Goal: Entertainment & Leisure: Browse casually

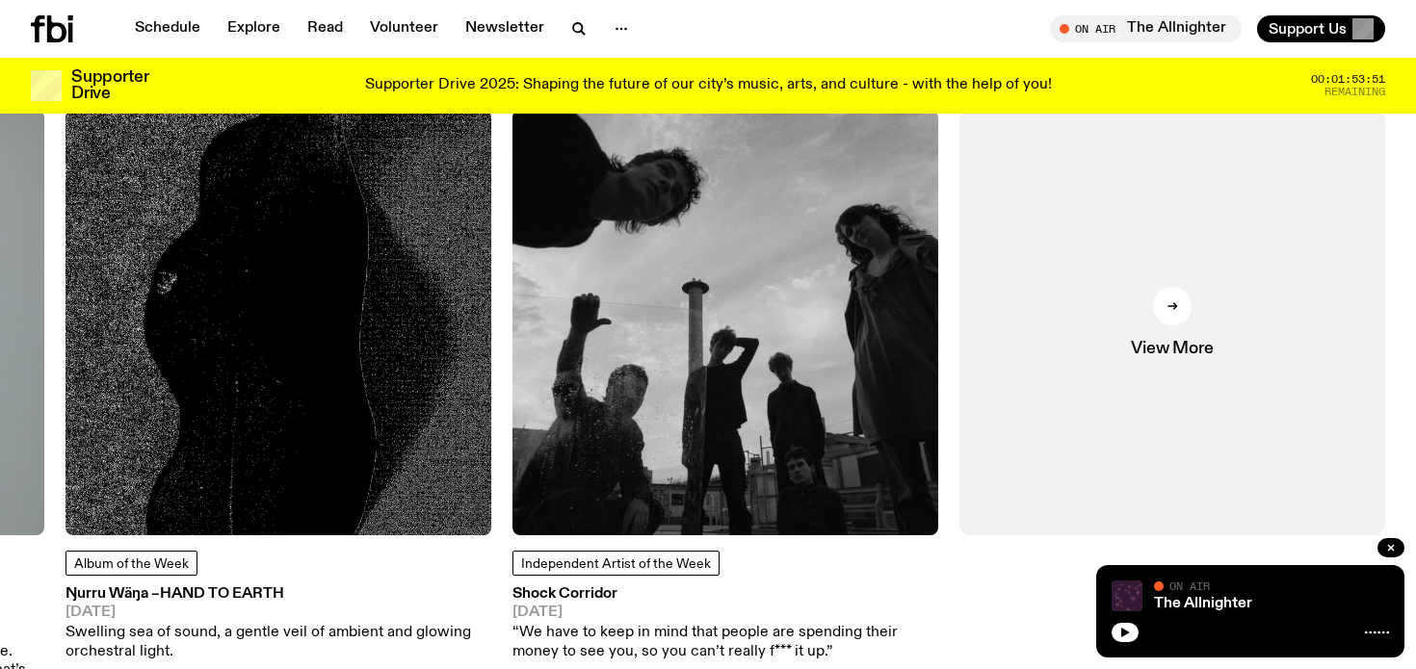
scroll to position [2475, 0]
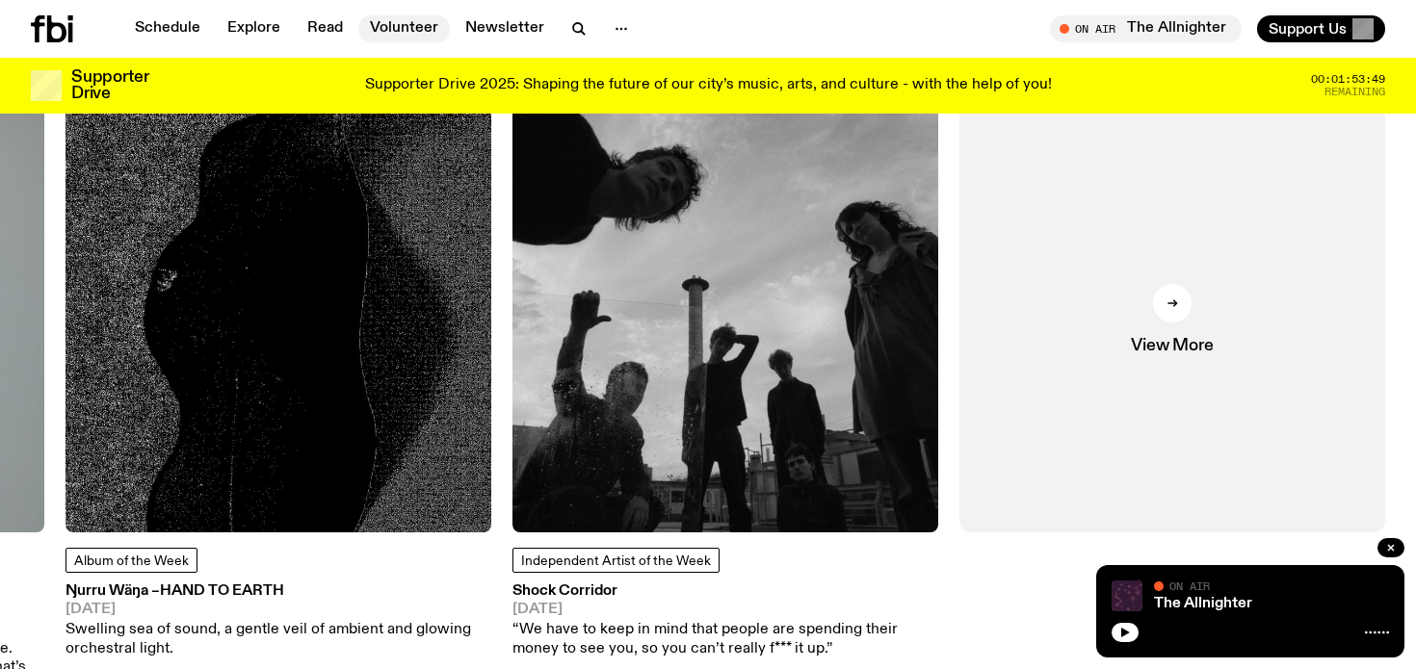
click at [413, 35] on link "Volunteer" at bounding box center [403, 28] width 91 height 27
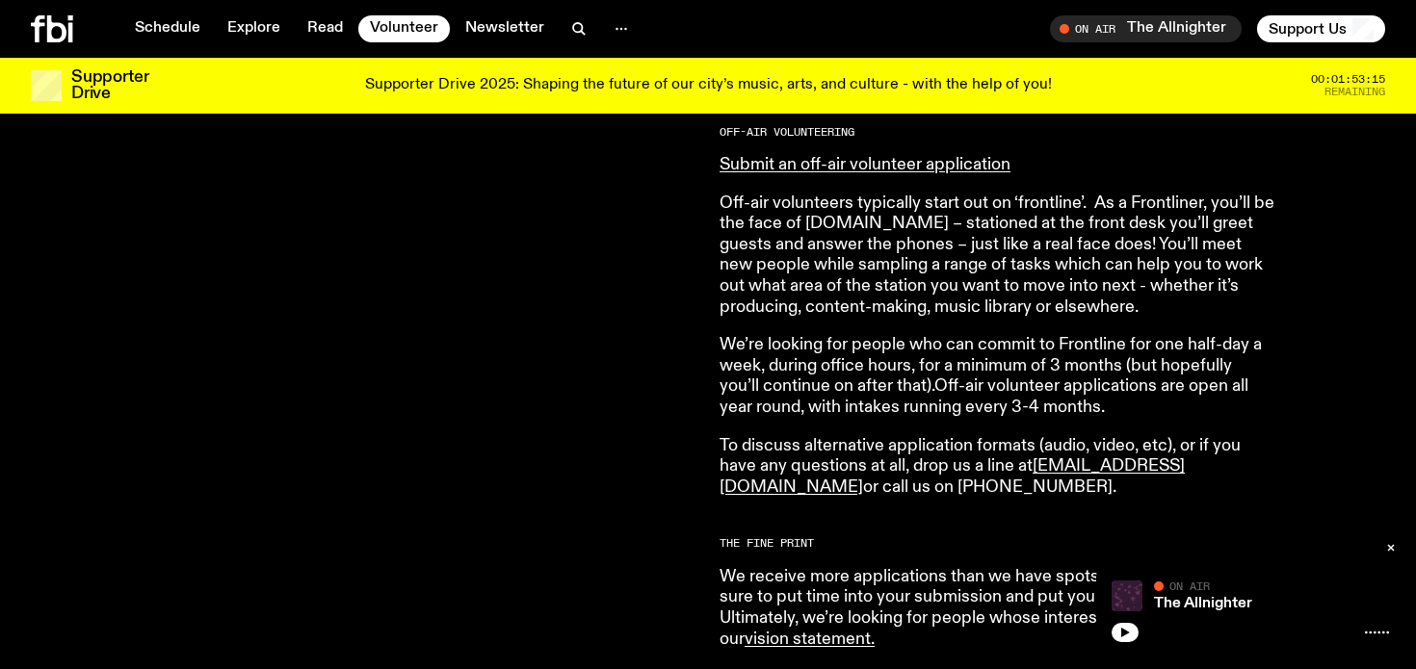
scroll to position [1147, 0]
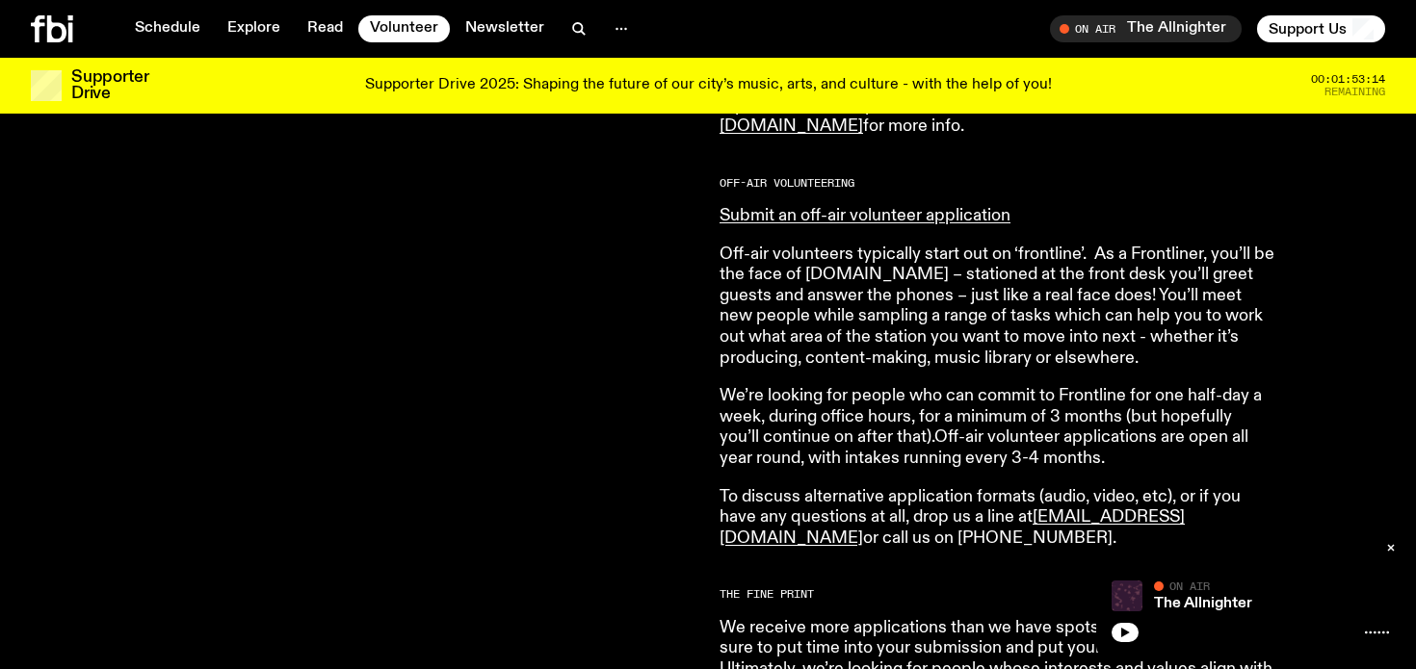
click at [74, 32] on div at bounding box center [77, 28] width 92 height 27
click at [52, 35] on icon at bounding box center [52, 28] width 42 height 27
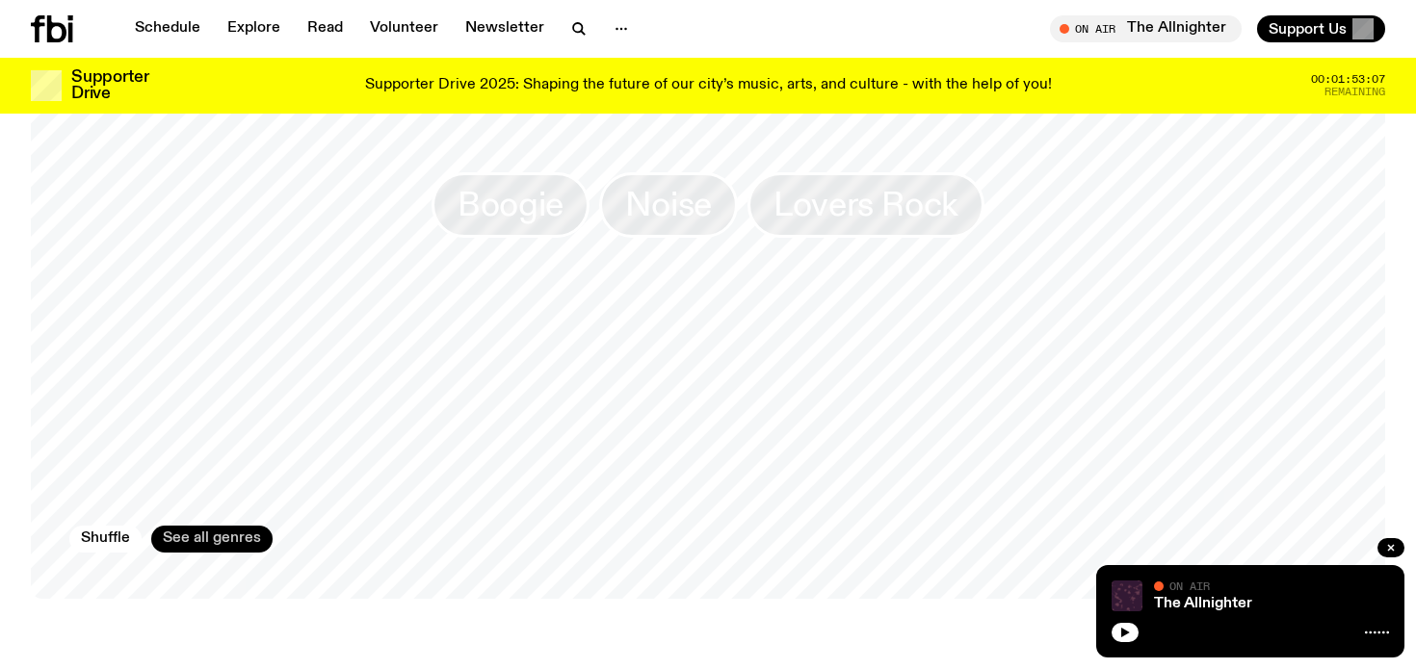
scroll to position [1769, 0]
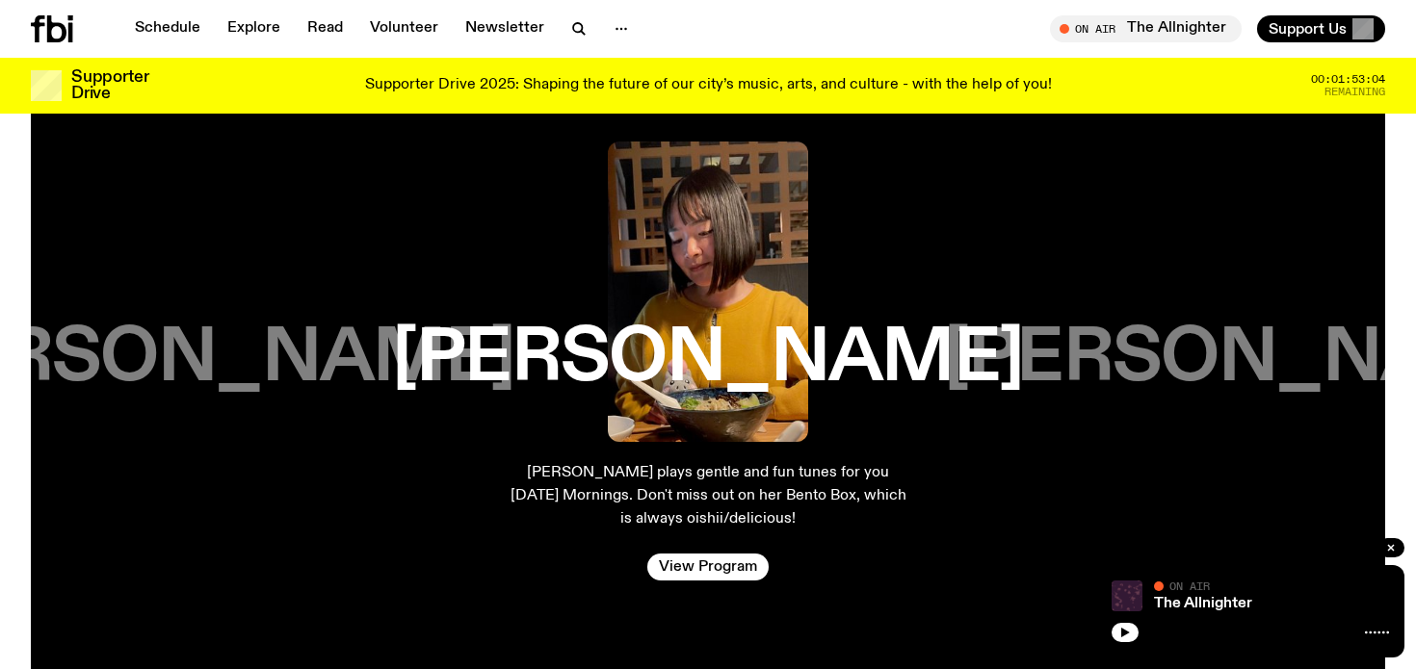
scroll to position [3724, 0]
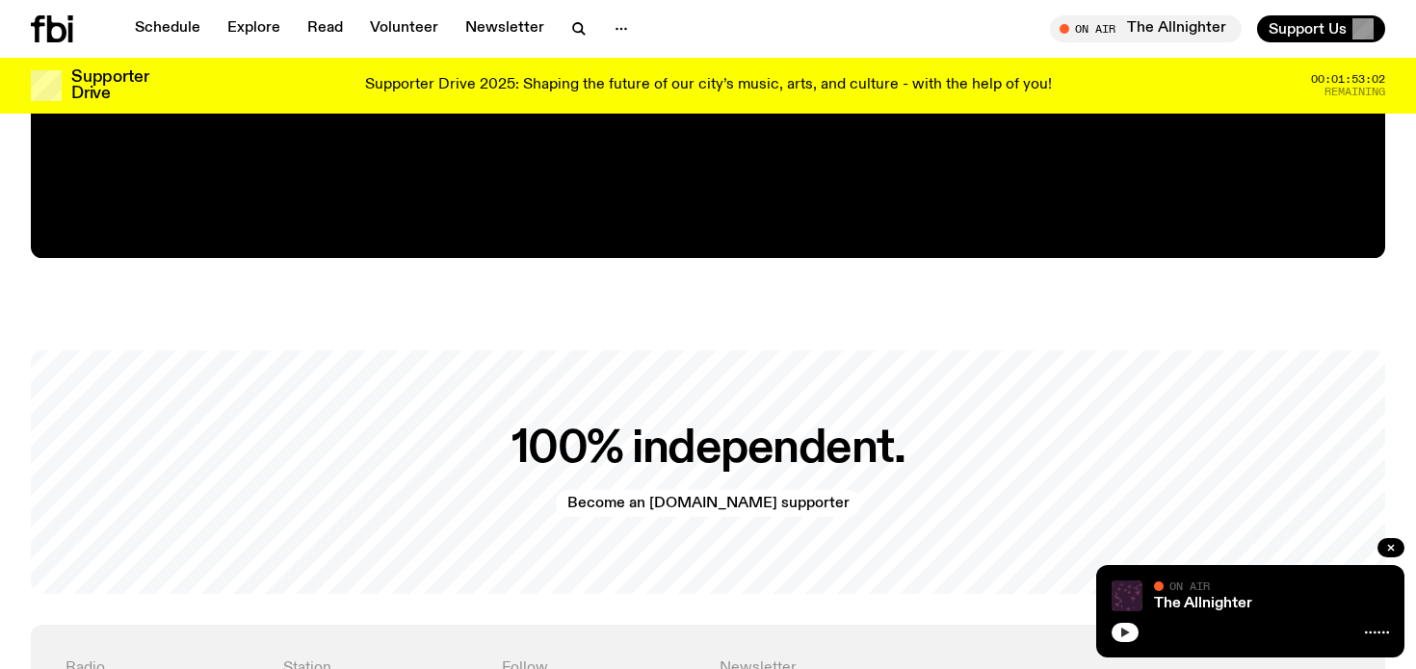
click at [1126, 623] on button "button" at bounding box center [1124, 632] width 27 height 19
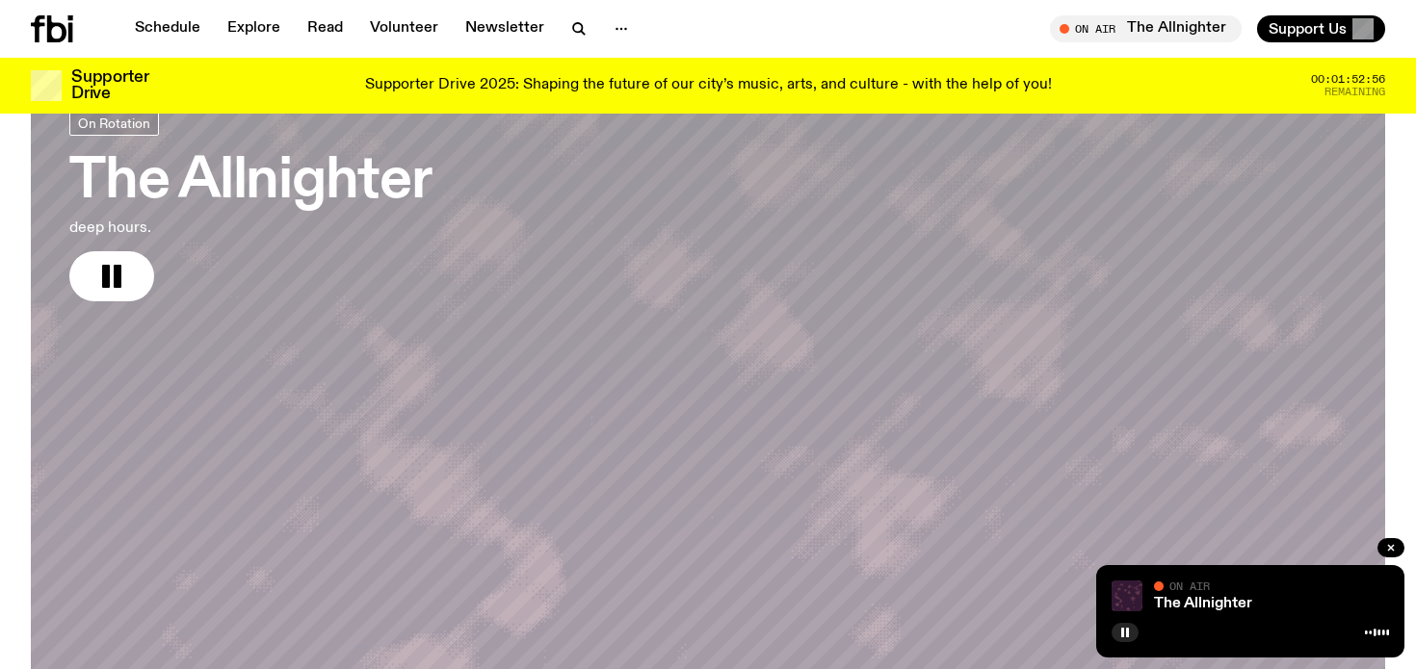
scroll to position [278, 0]
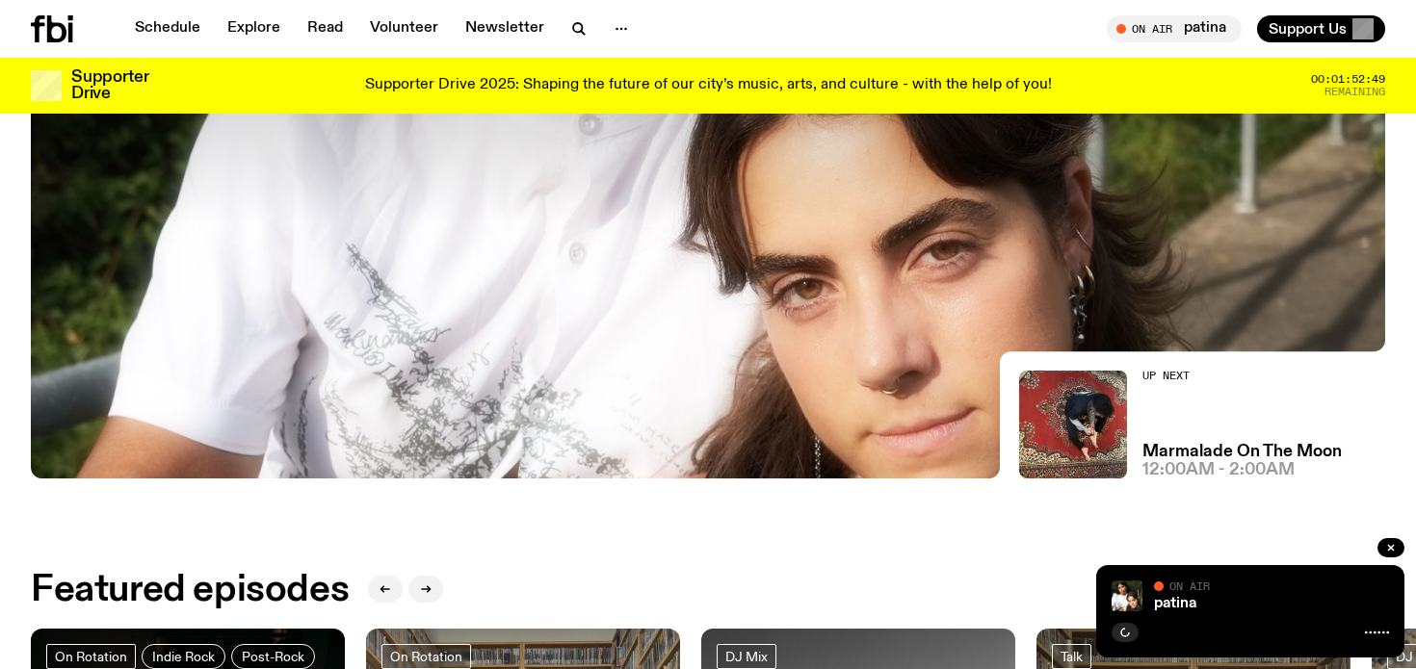
scroll to position [453, 0]
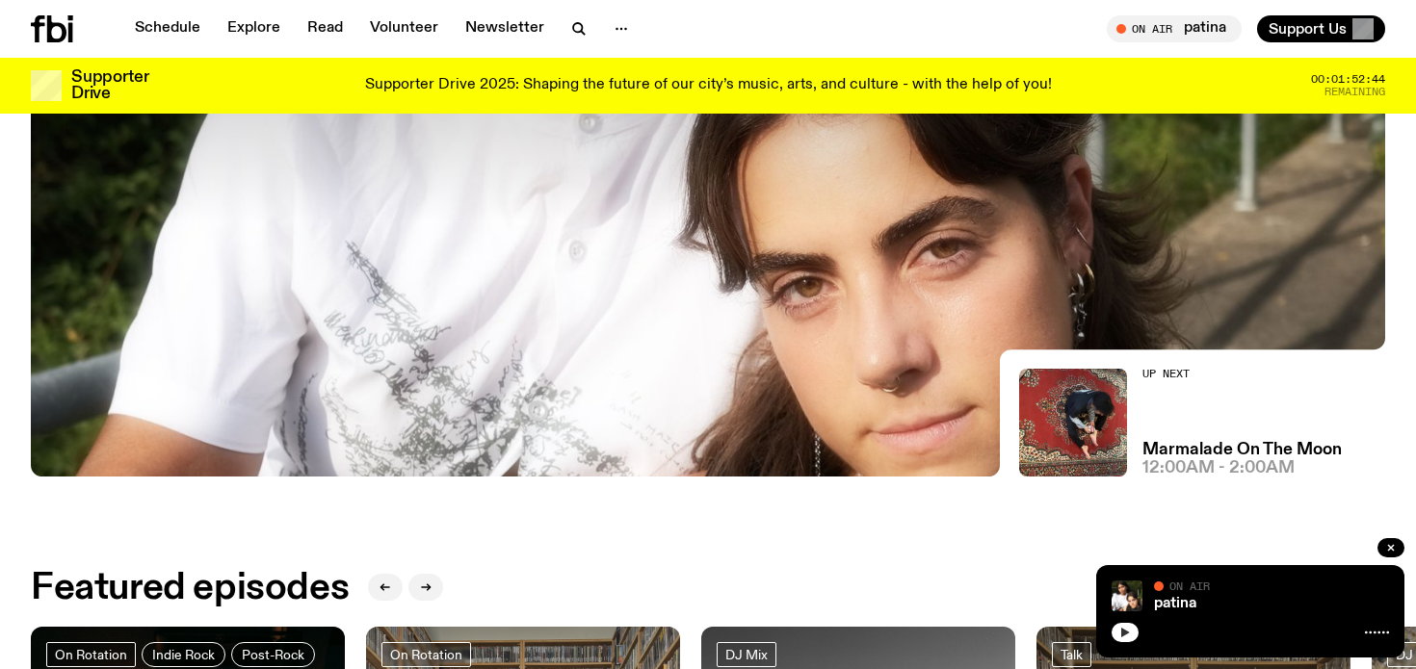
click at [1125, 629] on icon "button" at bounding box center [1125, 633] width 12 height 12
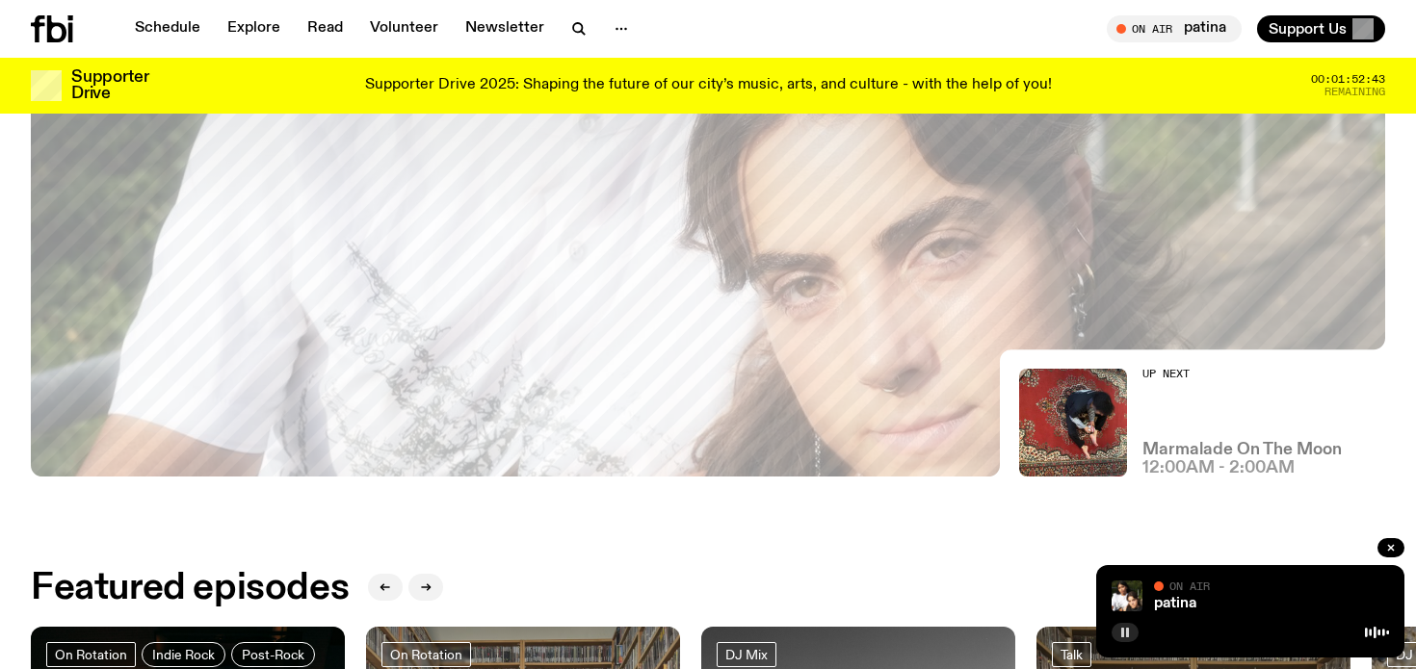
click at [1176, 449] on h3 "Marmalade On The Moon" at bounding box center [1241, 450] width 199 height 16
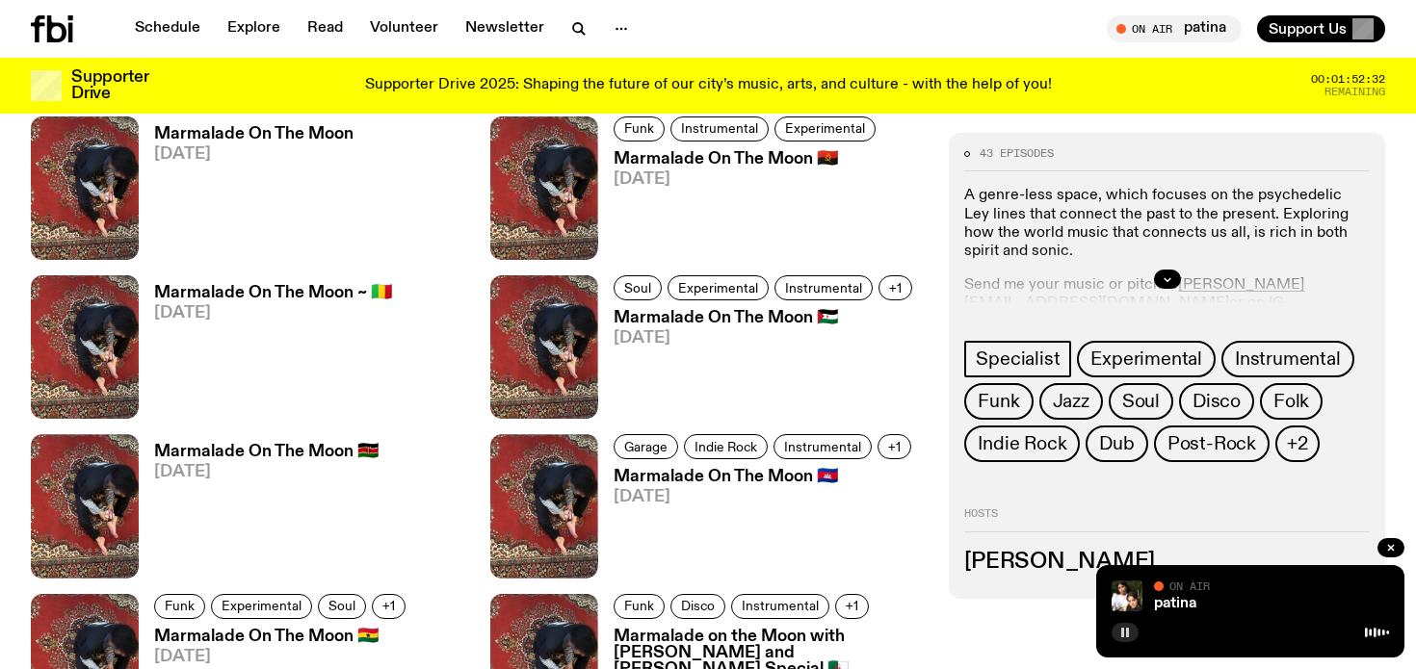
scroll to position [2748, 0]
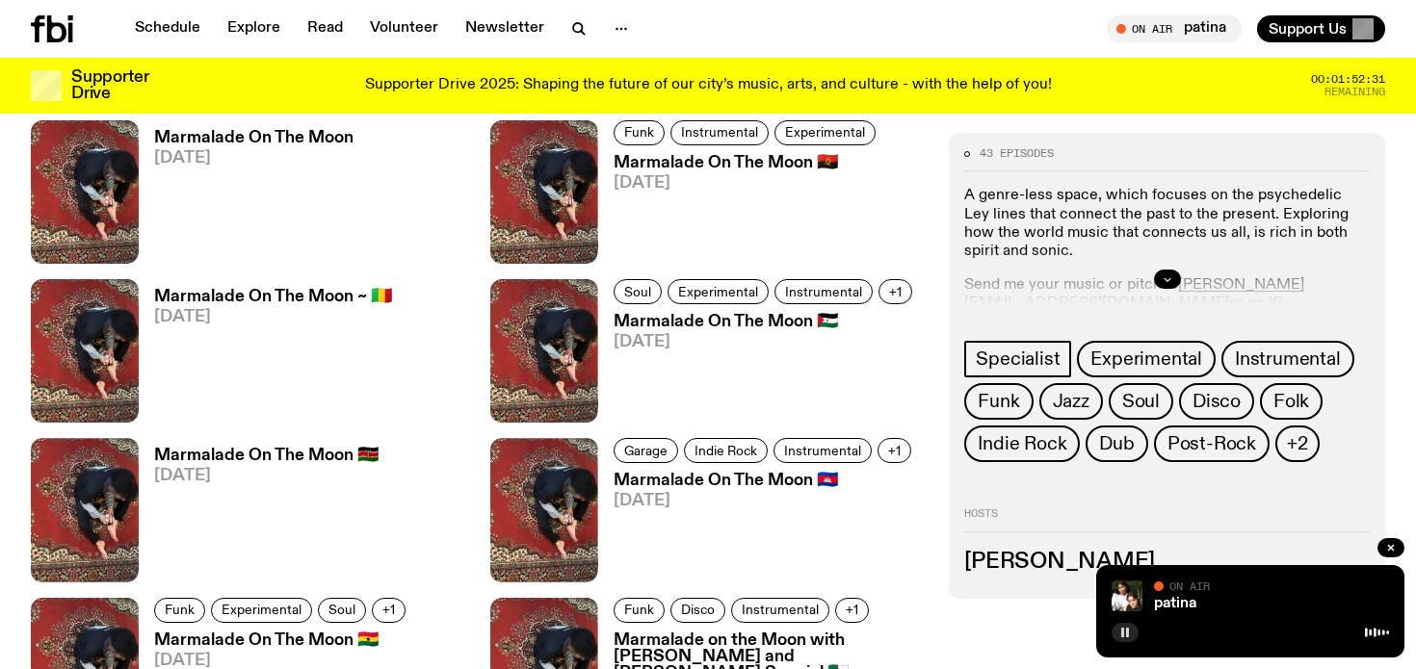
click at [1162, 276] on icon "button" at bounding box center [1168, 280] width 12 height 12
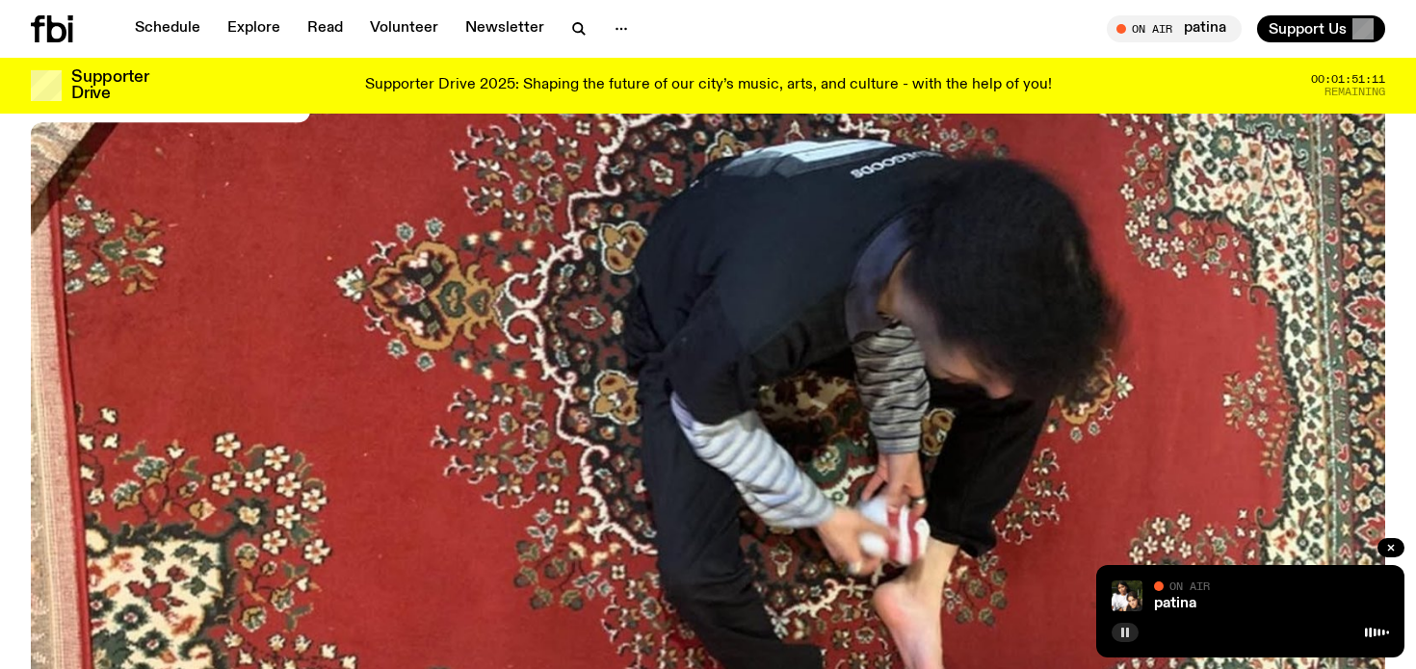
scroll to position [0, 0]
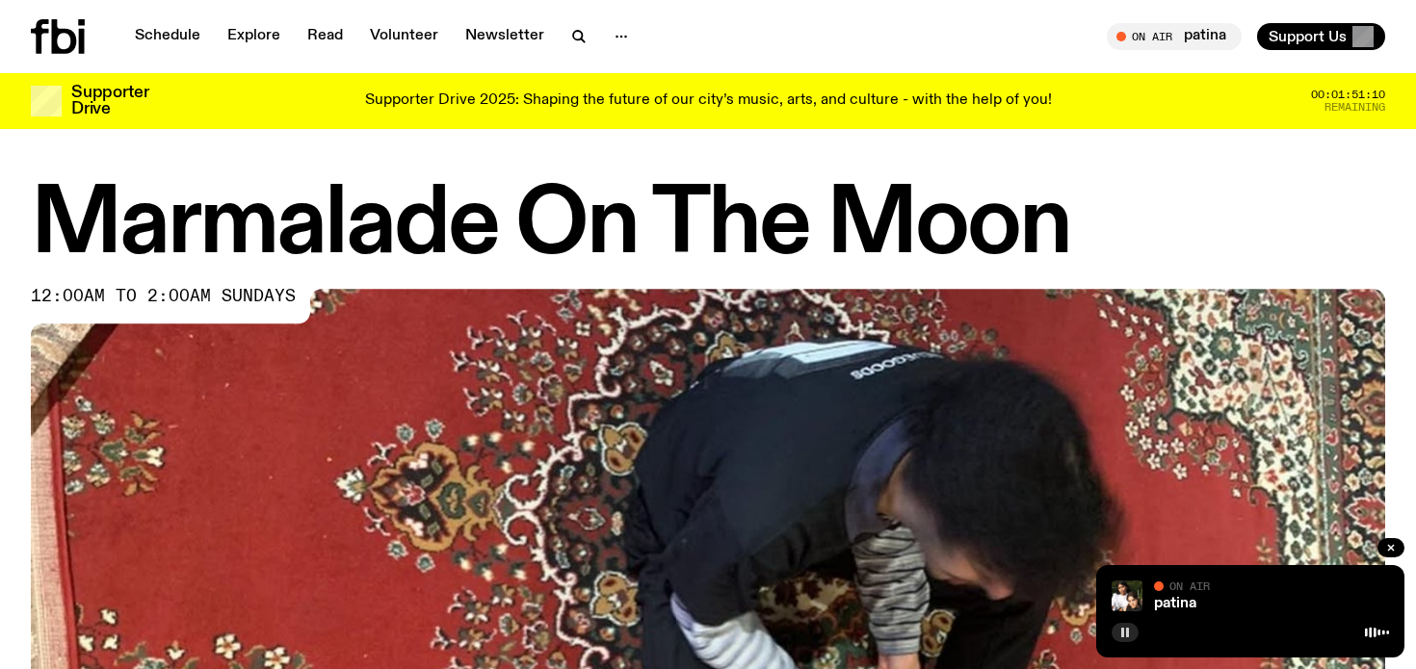
click at [62, 19] on icon at bounding box center [58, 36] width 54 height 35
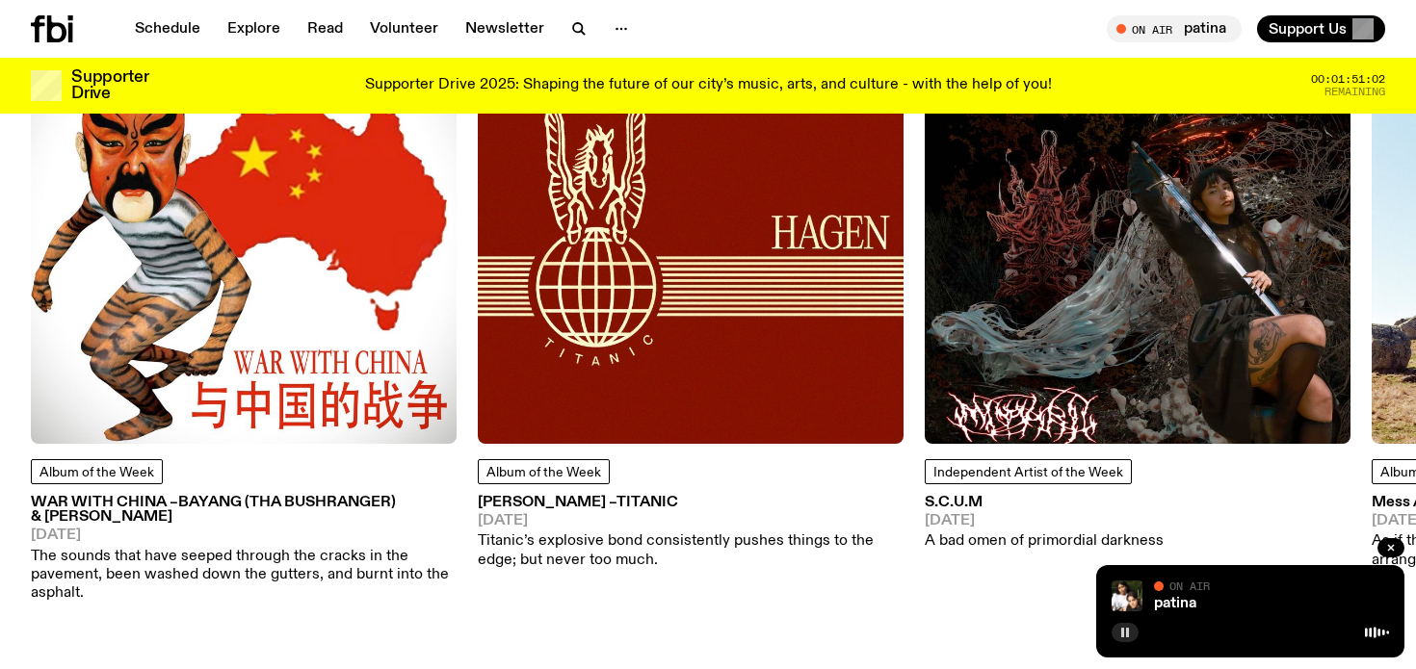
scroll to position [2563, 0]
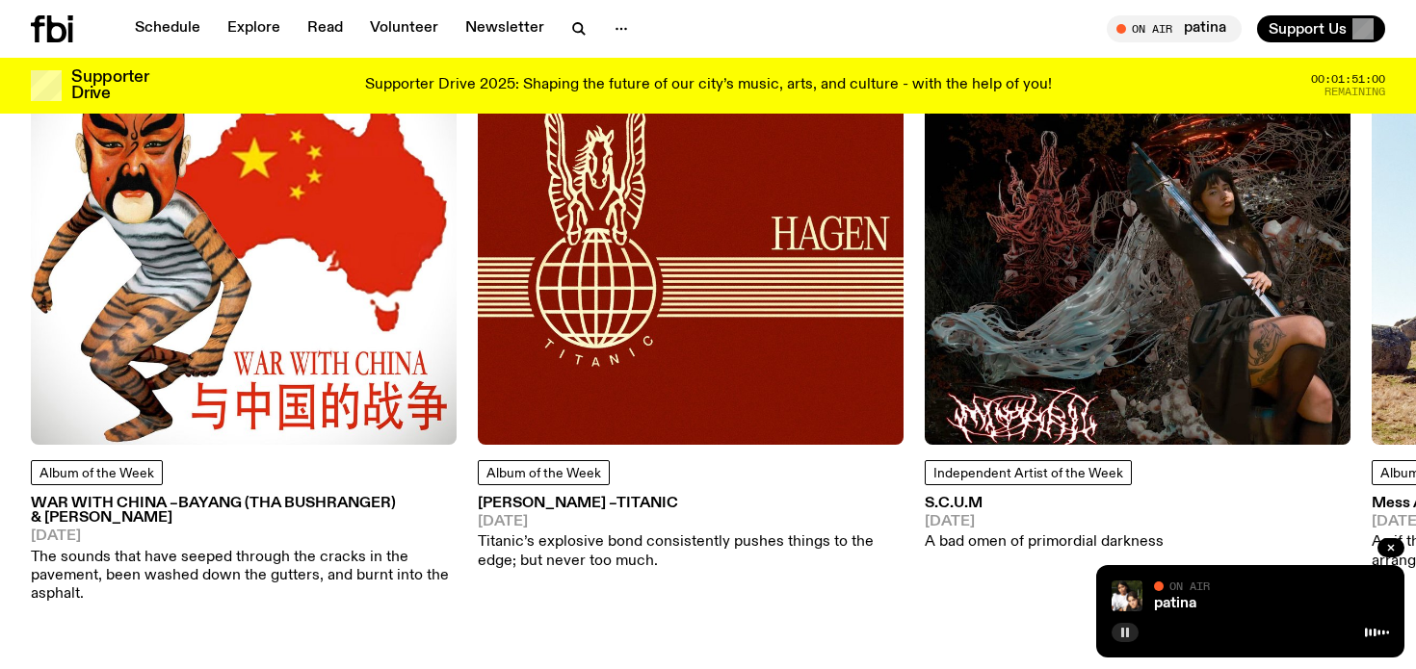
click at [560, 414] on img at bounding box center [691, 232] width 426 height 426
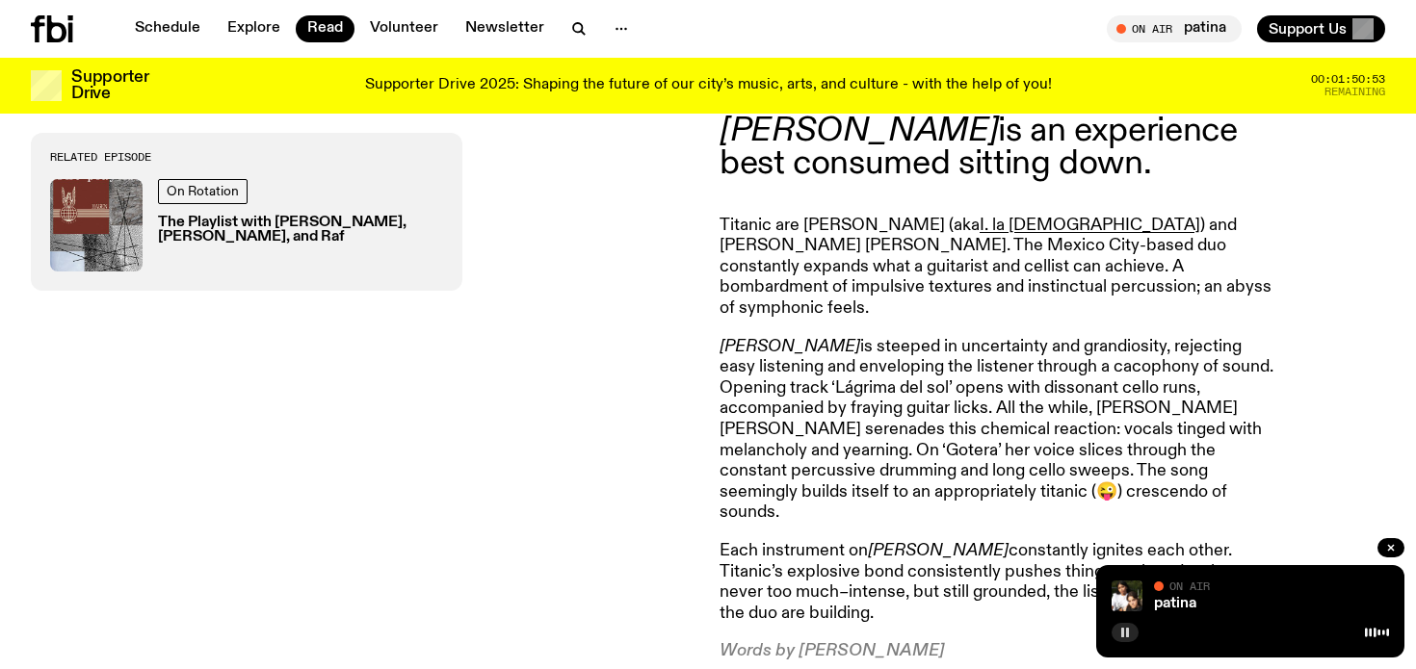
scroll to position [773, 0]
click at [42, 27] on icon at bounding box center [52, 28] width 42 height 27
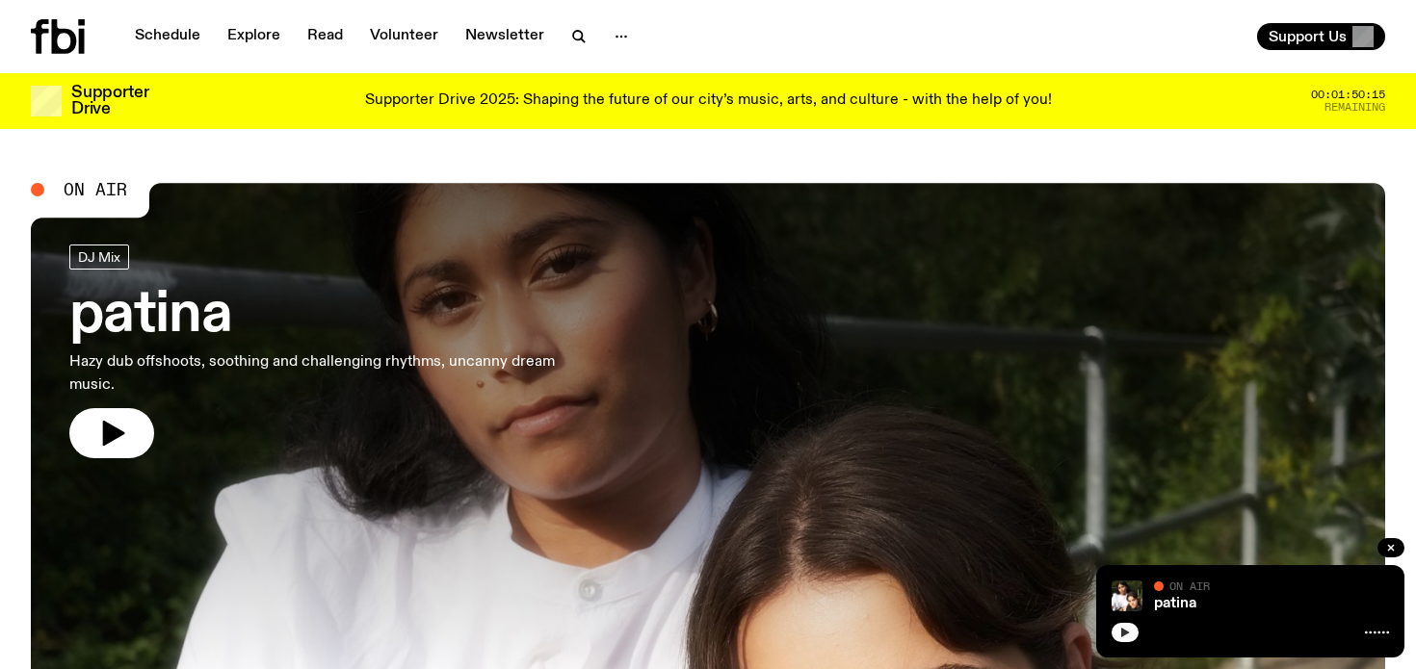
click at [1120, 641] on button "button" at bounding box center [1124, 632] width 27 height 19
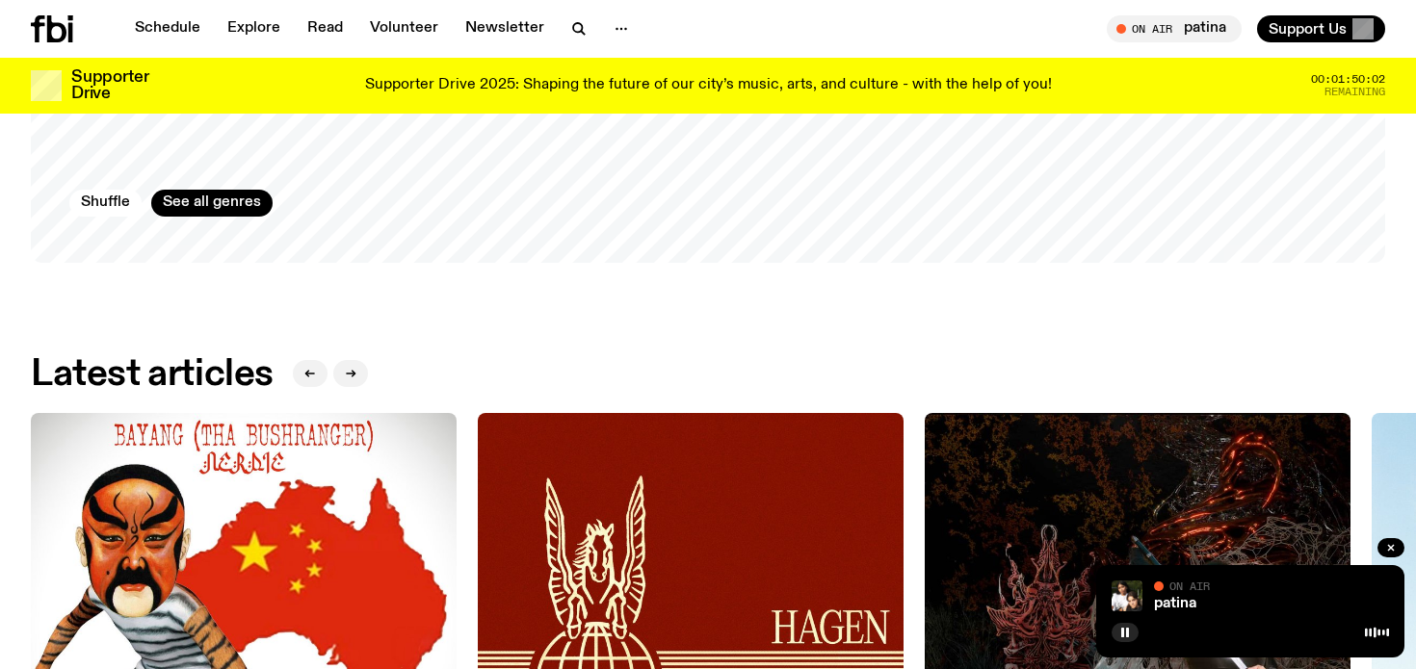
scroll to position [2186, 0]
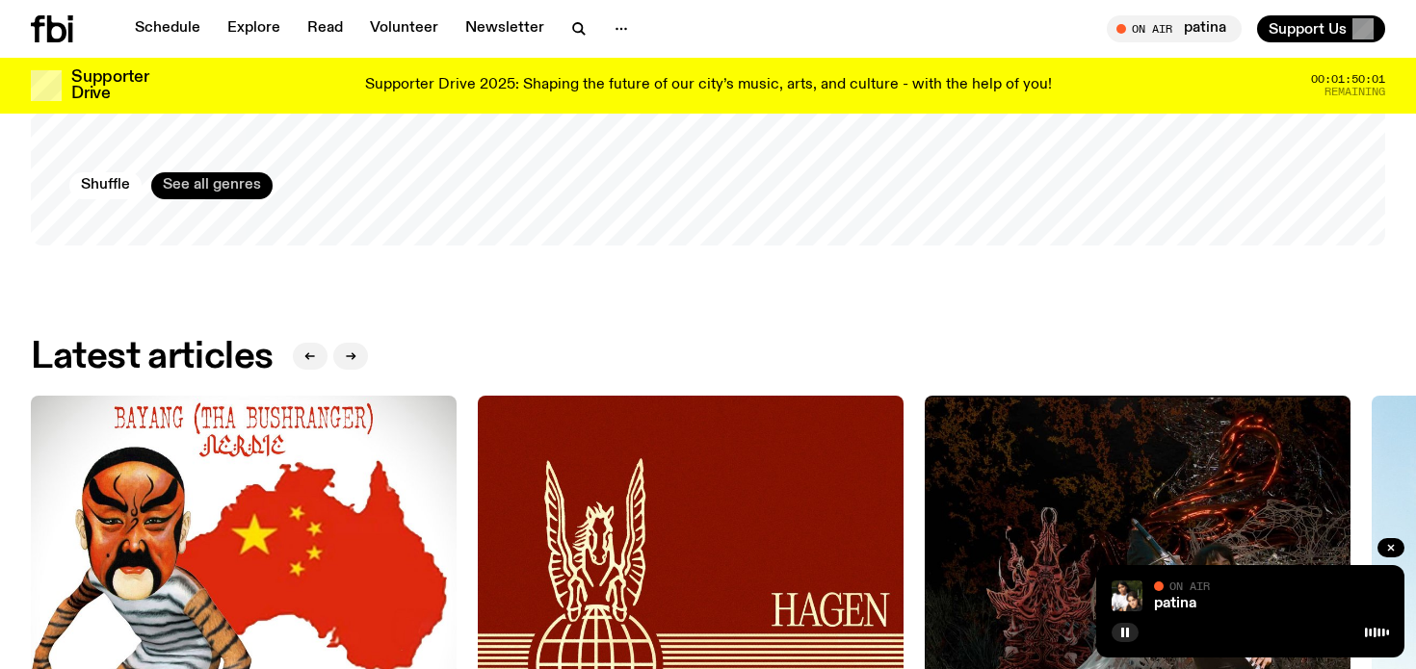
click at [215, 172] on link "See all genres" at bounding box center [211, 185] width 121 height 27
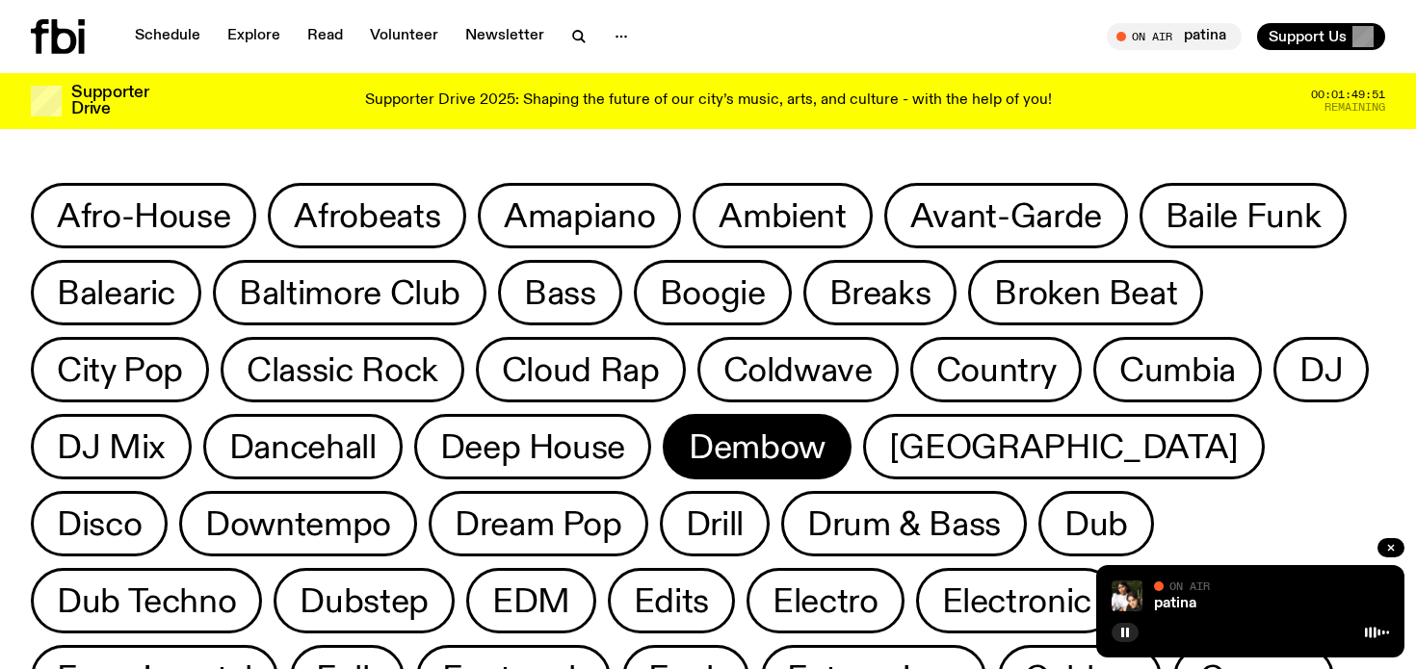
click at [786, 444] on span "Dembow" at bounding box center [757, 448] width 137 height 38
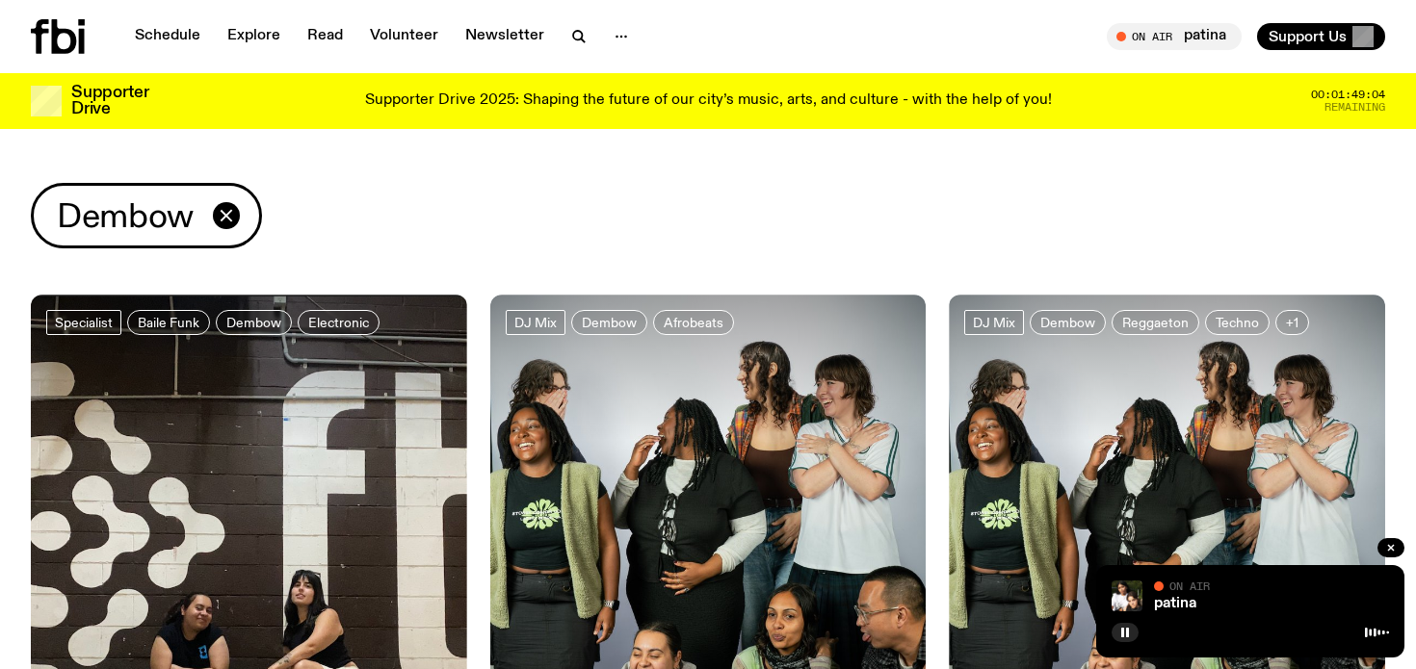
click at [648, 479] on img at bounding box center [708, 586] width 436 height 582
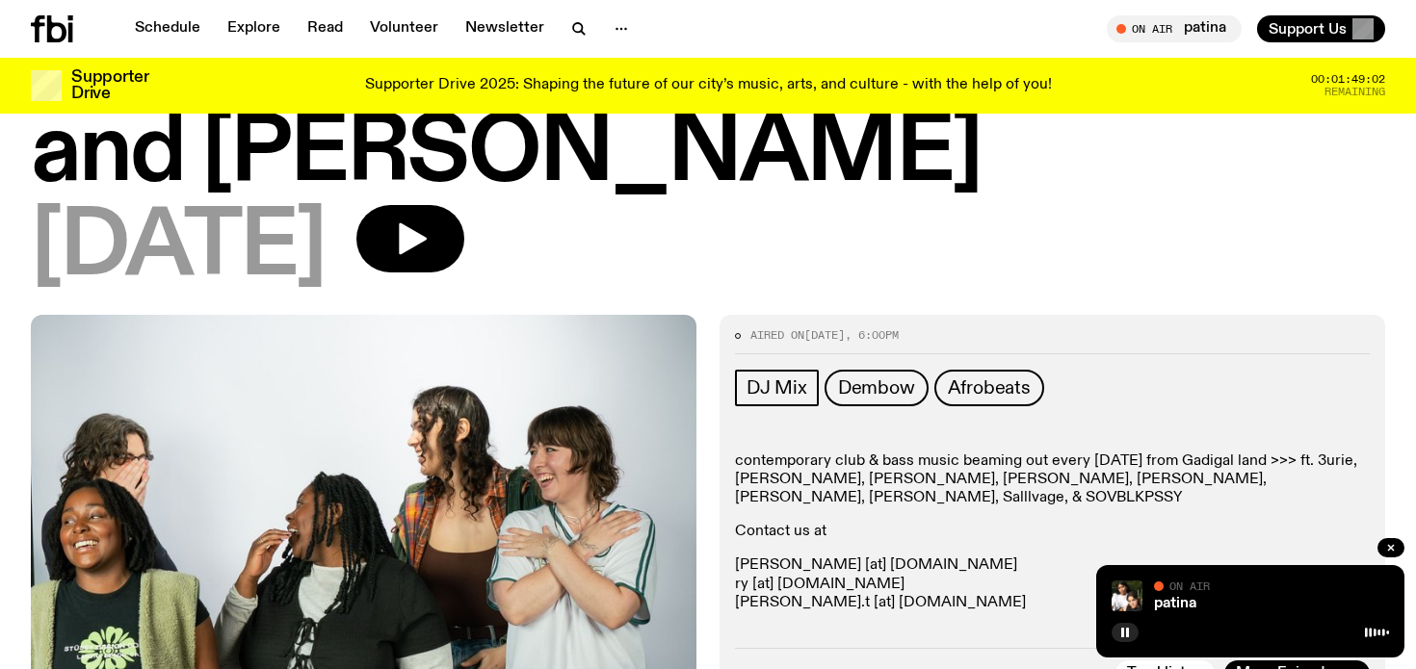
scroll to position [146, 0]
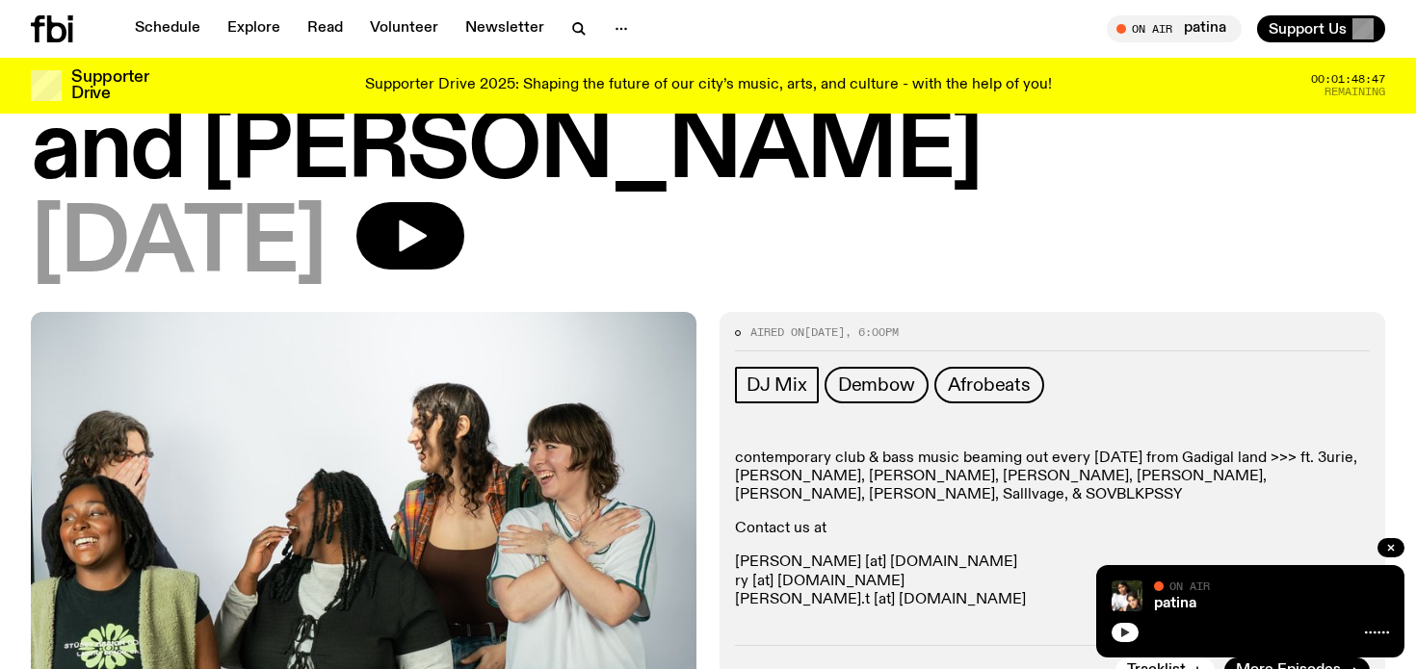
click at [1126, 632] on icon "button" at bounding box center [1125, 633] width 9 height 10
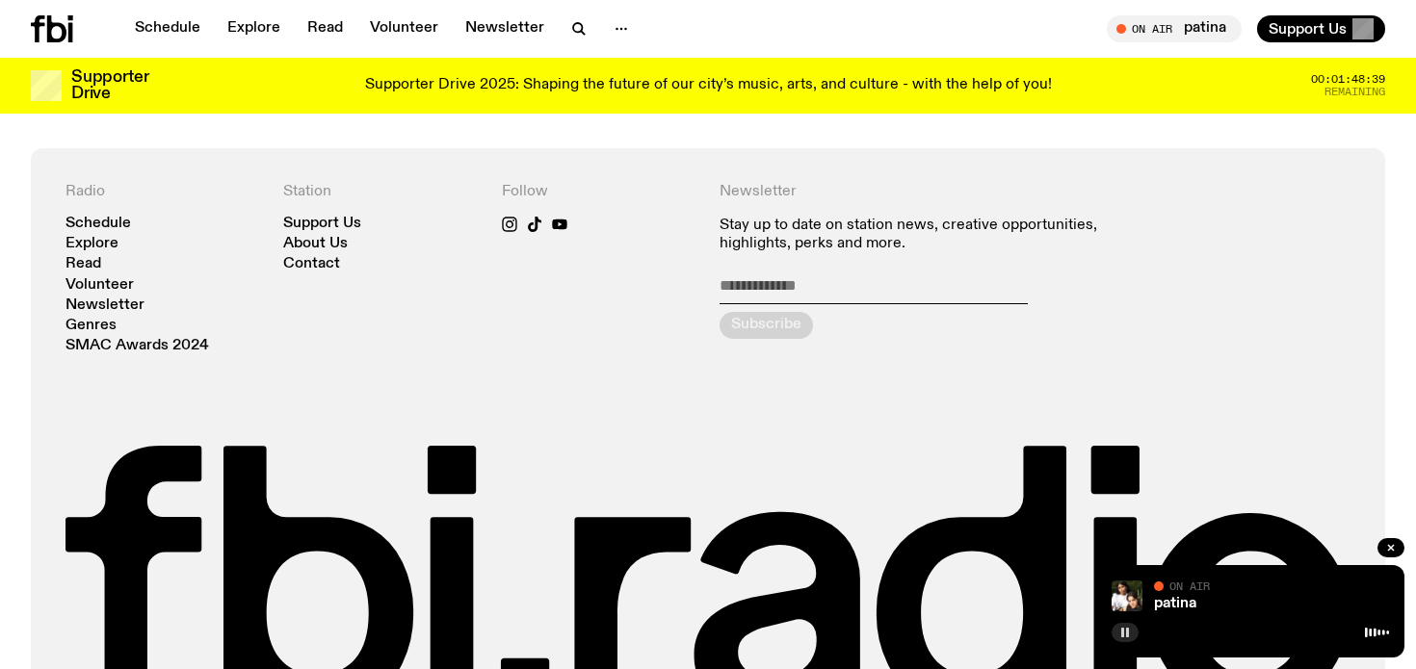
scroll to position [3322, 0]
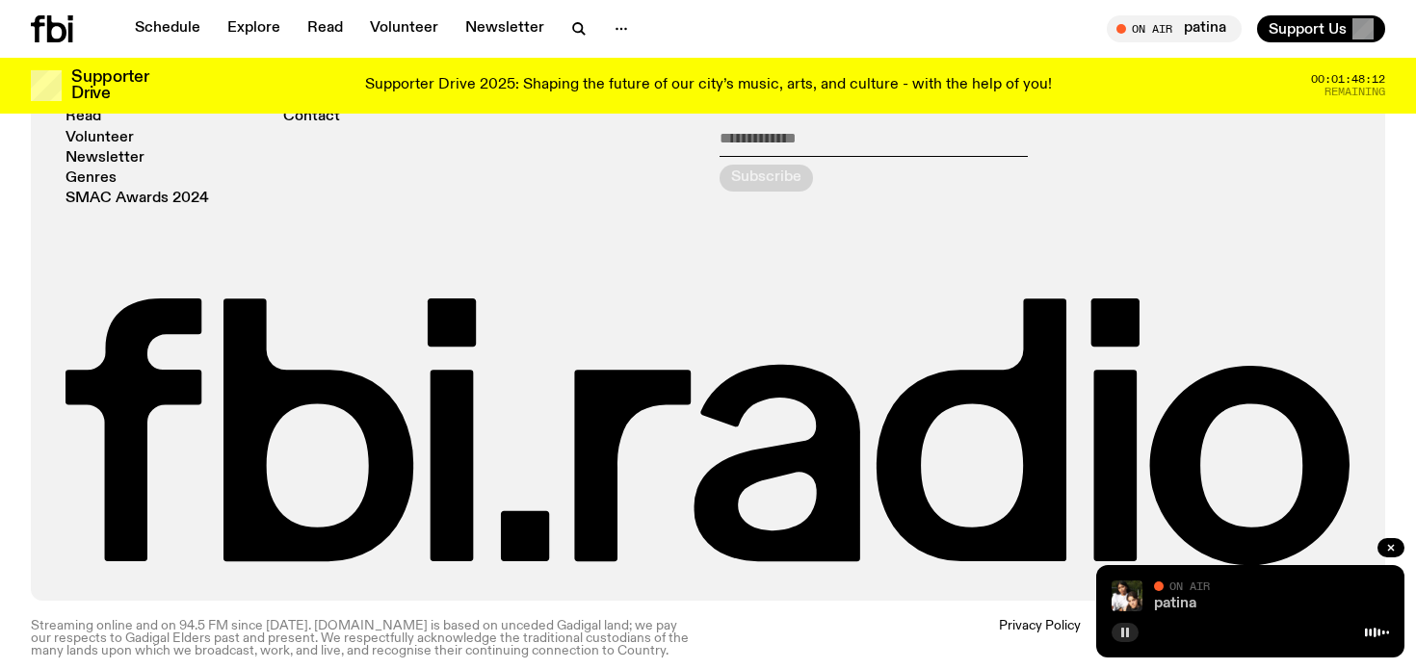
click at [1180, 601] on link "patina" at bounding box center [1175, 603] width 42 height 15
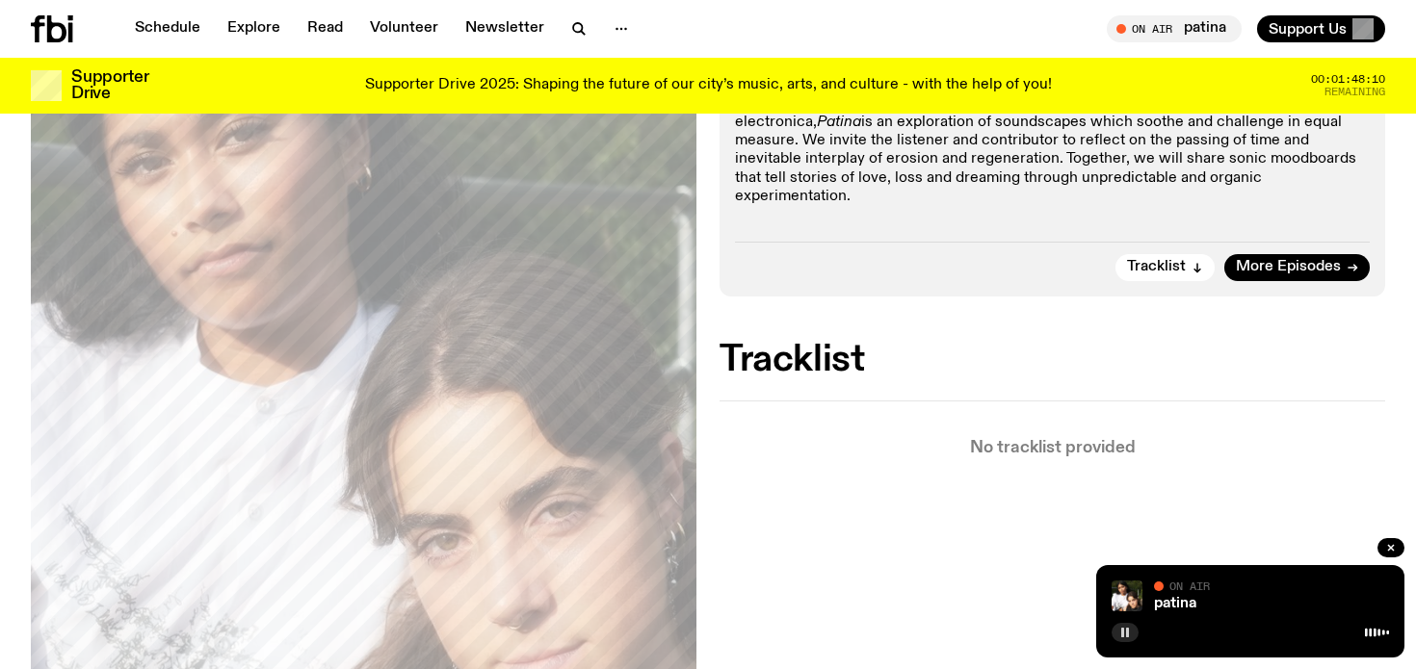
scroll to position [390, 0]
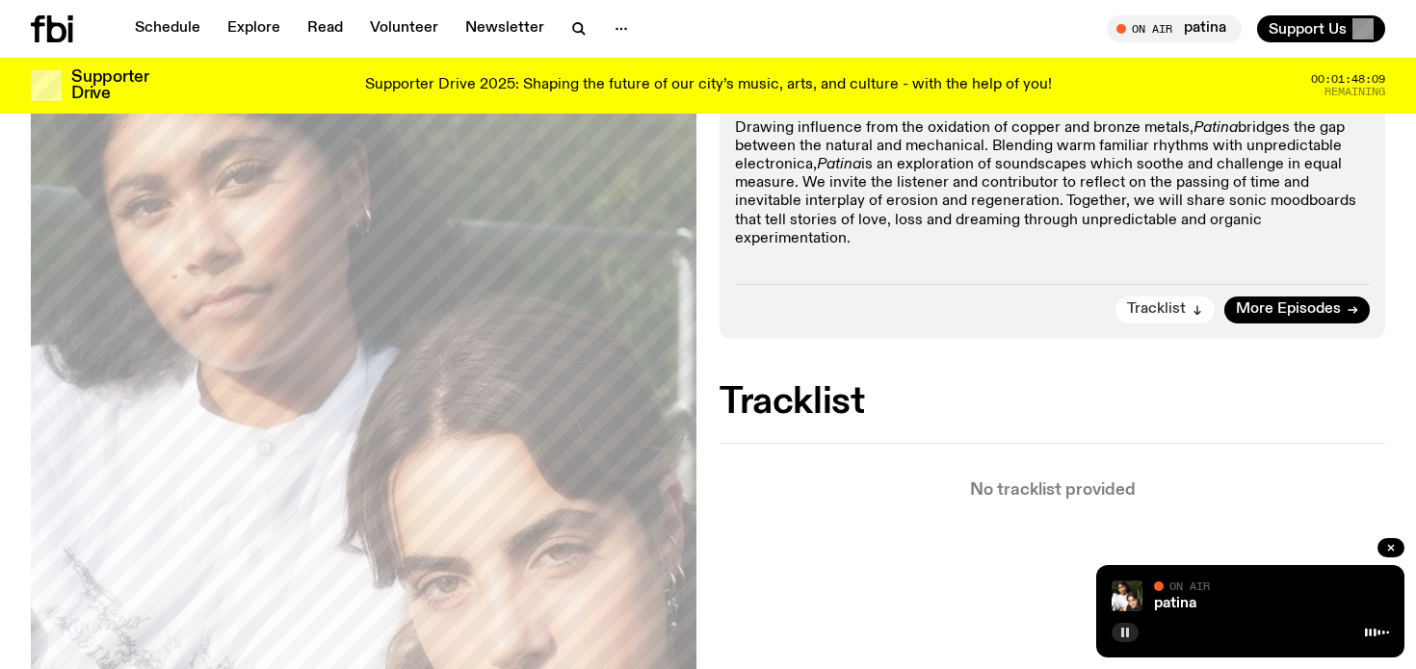
click at [1186, 302] on span "Tracklist" at bounding box center [1156, 309] width 59 height 14
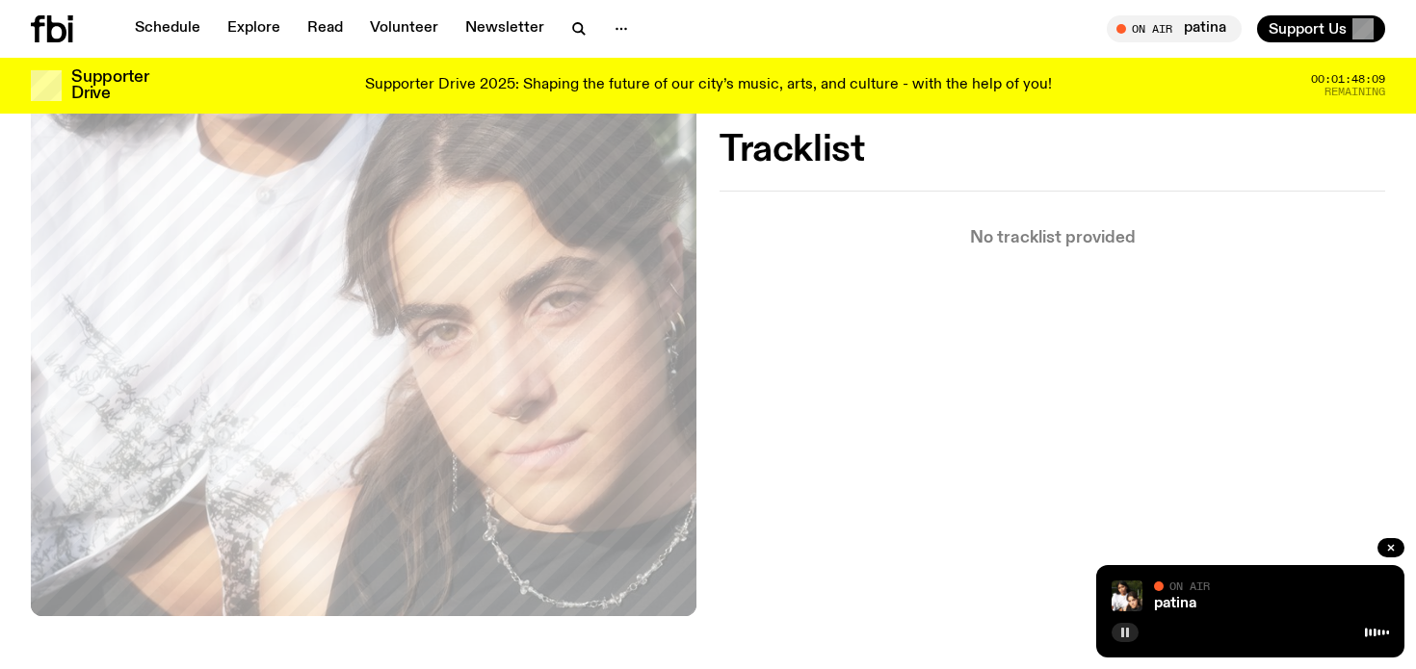
scroll to position [643, 0]
click at [1113, 600] on img at bounding box center [1126, 596] width 31 height 31
click at [1046, 229] on p "No tracklist provided" at bounding box center [1052, 237] width 666 height 16
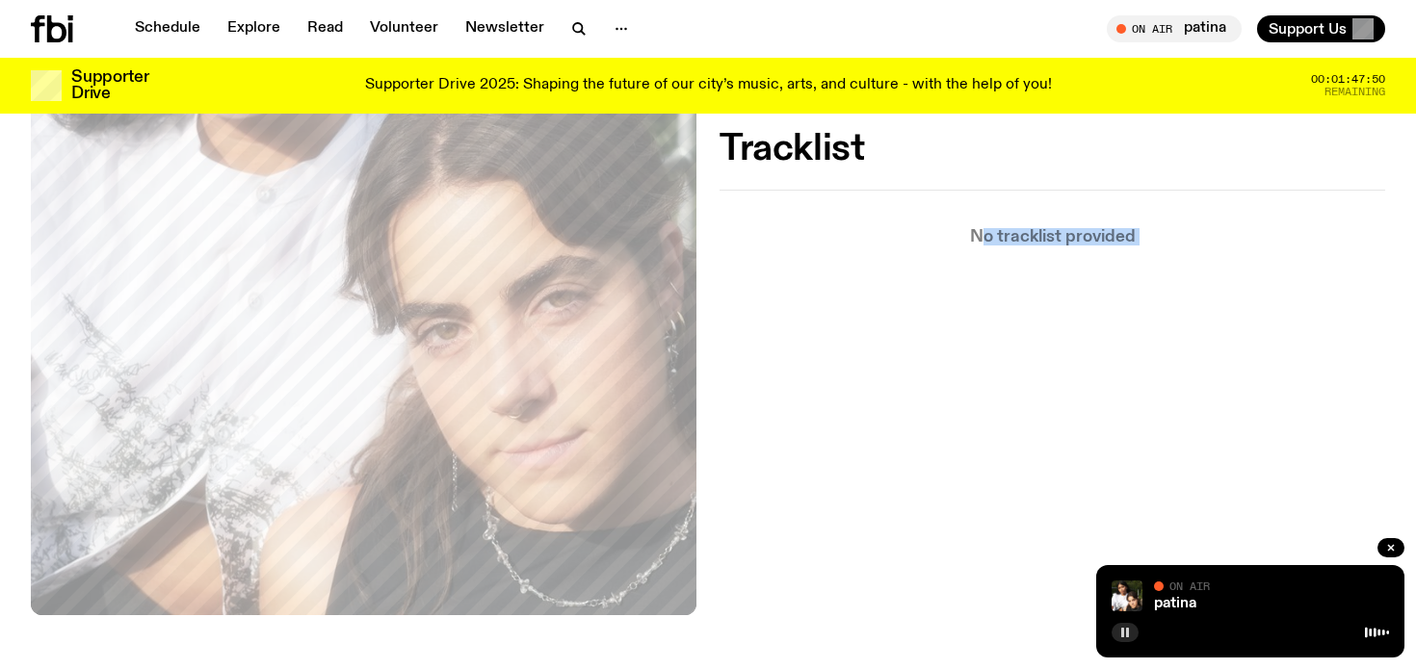
click at [1046, 229] on p "No tracklist provided" at bounding box center [1052, 237] width 666 height 16
drag, startPoint x: 953, startPoint y: 228, endPoint x: 1167, endPoint y: 232, distance: 214.8
click at [1167, 232] on div "On Air Now DJ Mix Drawing influence from the oxidation of copper and bronze met…" at bounding box center [708, 217] width 1416 height 979
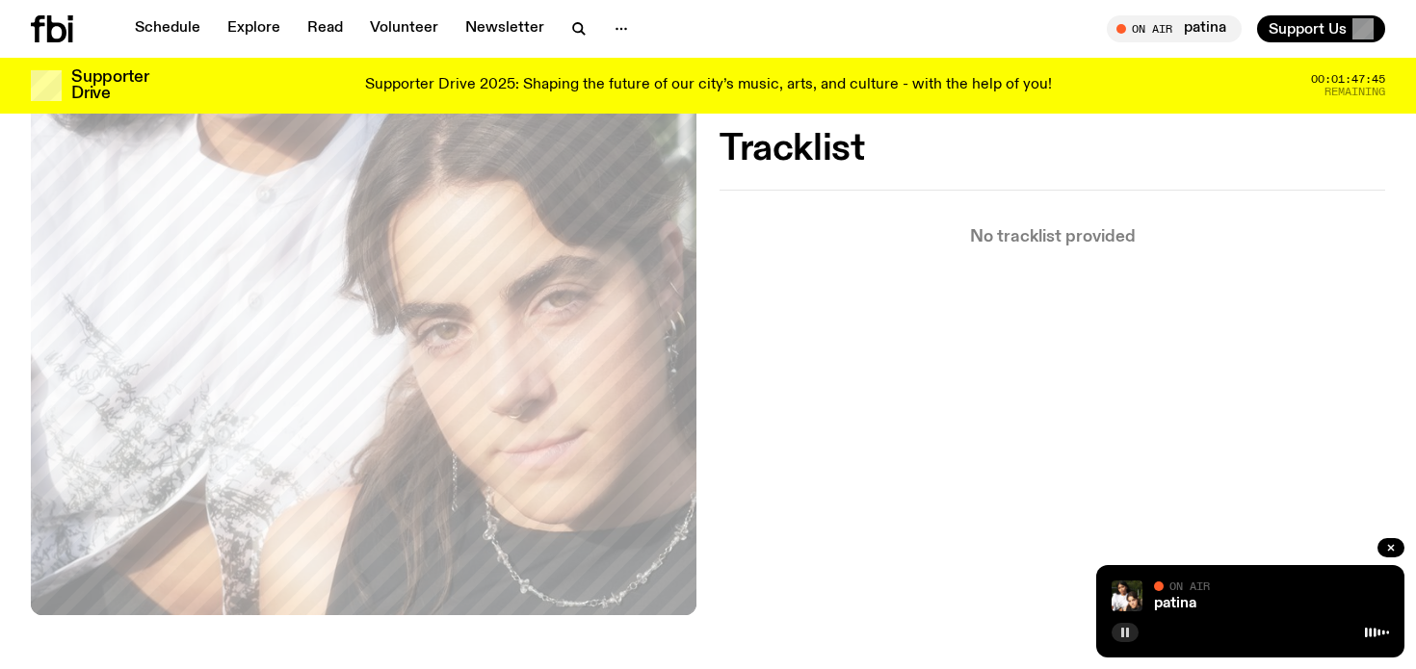
click at [1167, 232] on div "On Air Now DJ Mix Drawing influence from the oxidation of copper and bronze met…" at bounding box center [708, 217] width 1416 height 979
click at [1155, 231] on div at bounding box center [1155, 231] width 0 height 0
click at [1167, 232] on div "On Air Now DJ Mix Drawing influence from the oxidation of copper and bronze met…" at bounding box center [708, 217] width 1416 height 979
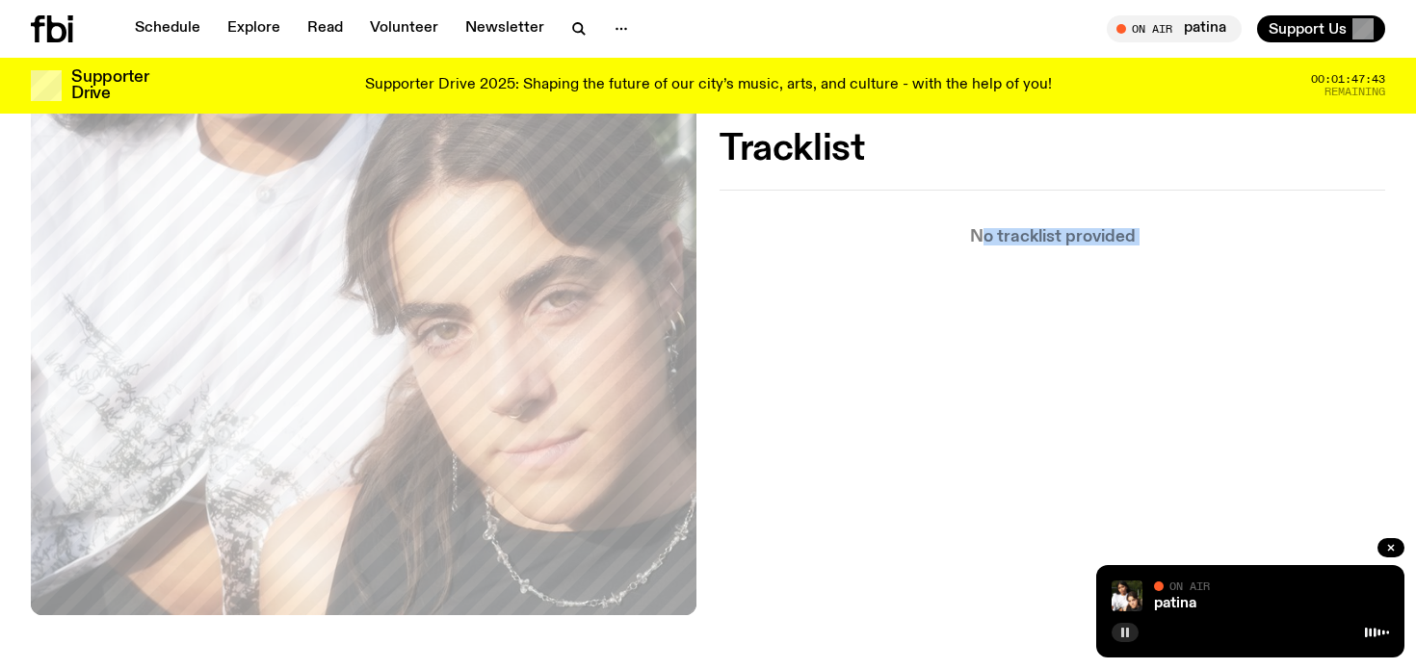
click at [1155, 231] on div at bounding box center [1155, 231] width 0 height 0
click at [1125, 229] on p "No tracklist provided" at bounding box center [1052, 237] width 666 height 16
